Goal: Obtain resource: Download file/media

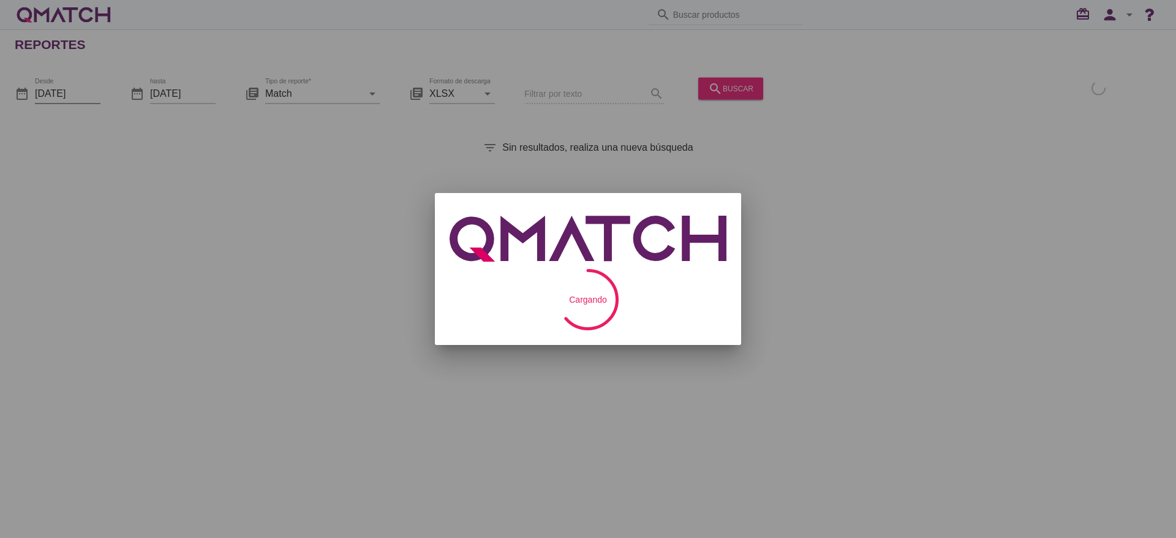
click at [83, 92] on input "[DATE]" at bounding box center [68, 93] width 66 height 20
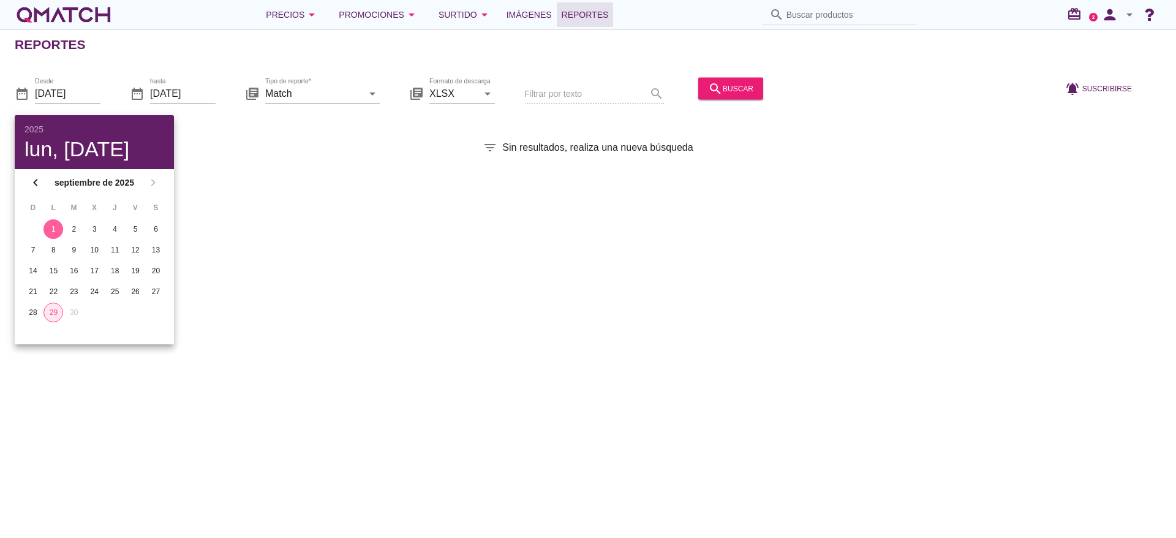
click at [54, 313] on div "29" at bounding box center [53, 312] width 18 height 11
type input "[DATE]"
drag, startPoint x: 383, startPoint y: 91, endPoint x: 364, endPoint y: 93, distance: 19.7
click at [370, 92] on div "date_range Desde [DATE] date_range hasta [DATE] library_books Tipo de reporte* …" at bounding box center [588, 89] width 1176 height 51
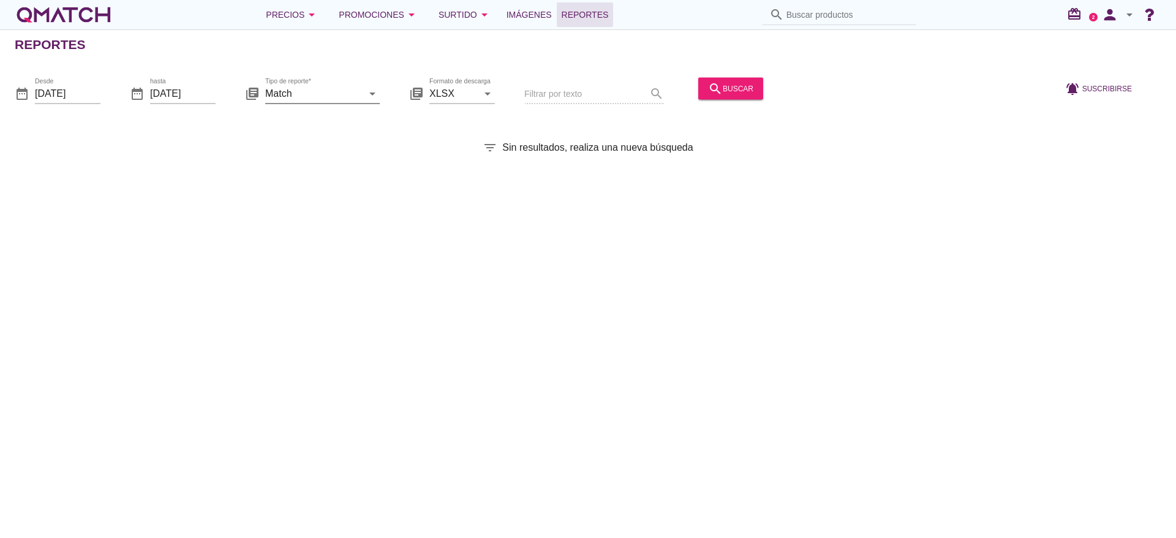
click at [373, 96] on icon "arrow_drop_down" at bounding box center [372, 93] width 15 height 15
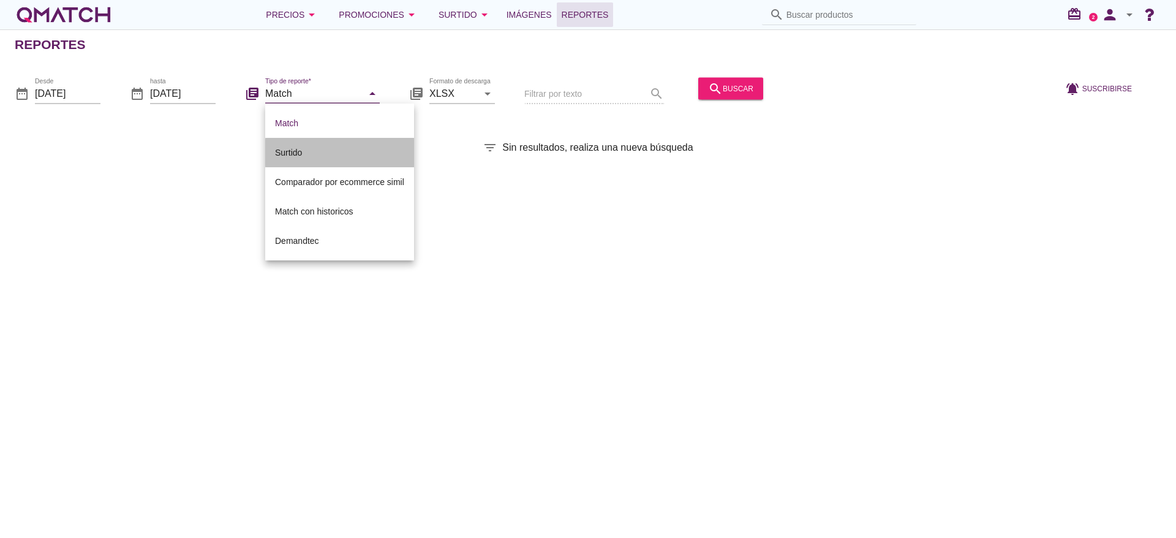
click at [287, 151] on div "Surtido" at bounding box center [339, 152] width 129 height 15
type input "Surtido"
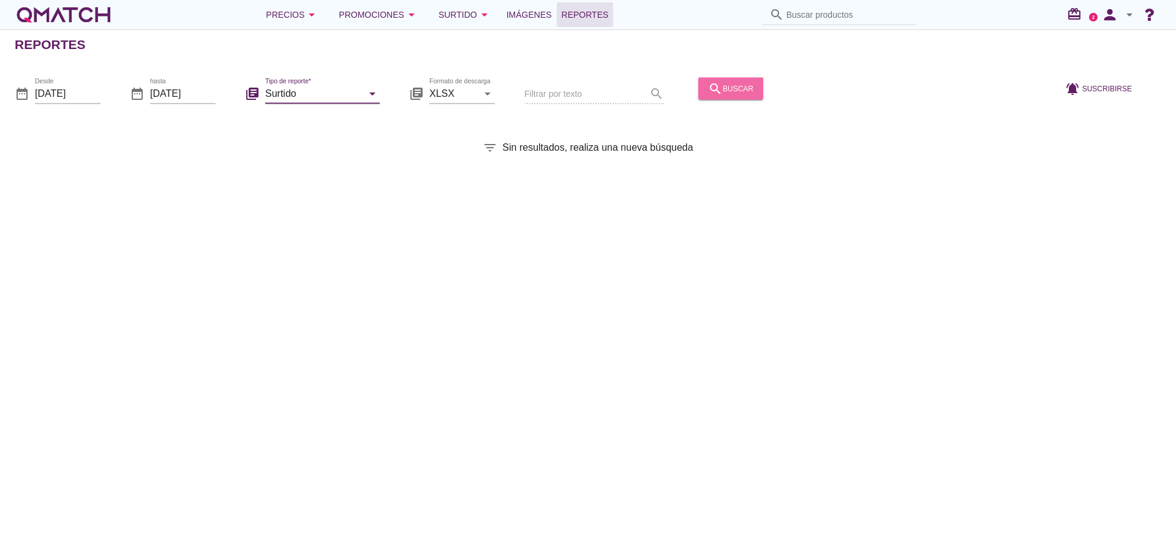
click at [728, 88] on div "search buscar" at bounding box center [730, 88] width 45 height 15
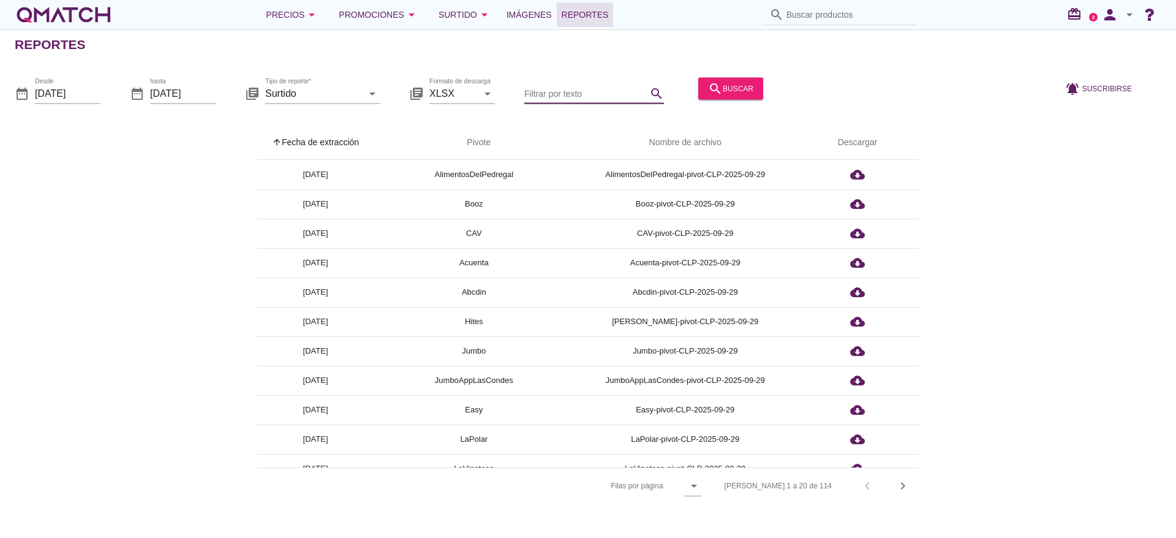
click at [541, 89] on input "Filtrar por texto" at bounding box center [585, 93] width 122 height 20
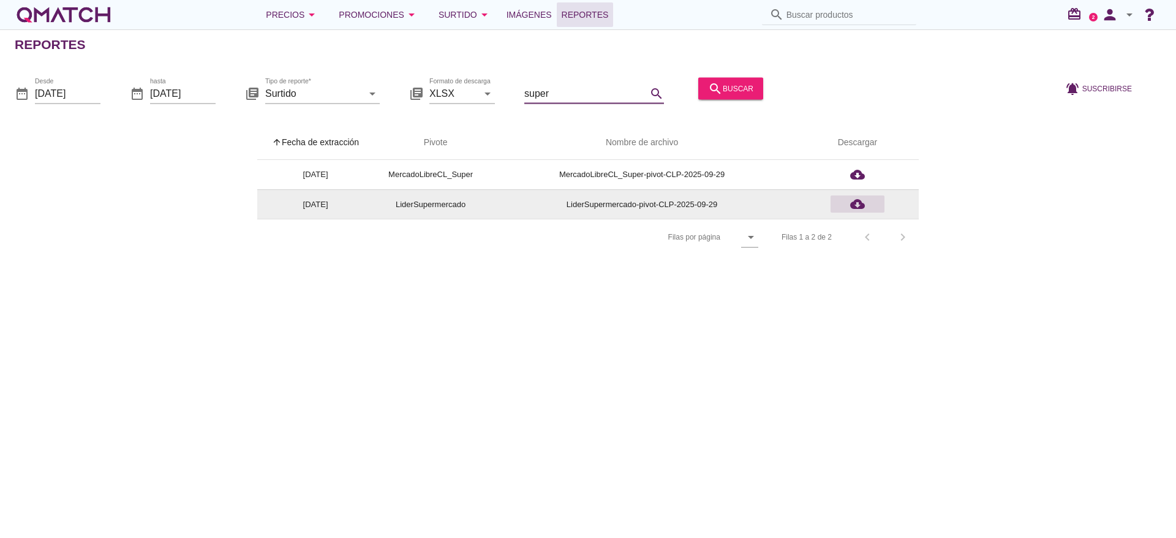
type input "super"
click at [858, 201] on icon "cloud_download" at bounding box center [857, 204] width 15 height 15
